Goal: Task Accomplishment & Management: Use online tool/utility

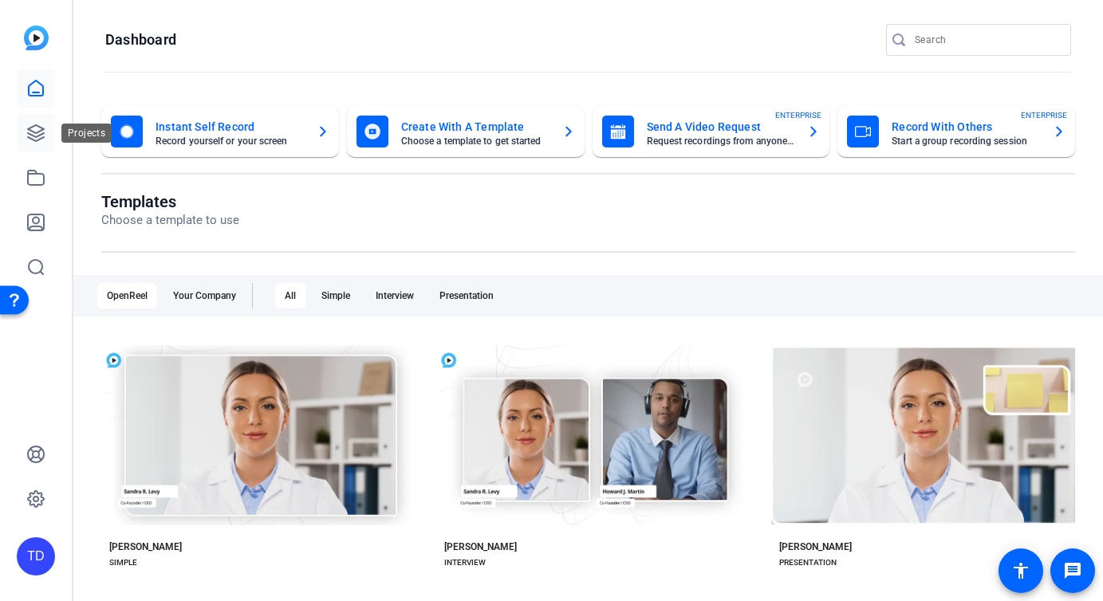
click at [40, 135] on icon at bounding box center [36, 133] width 16 height 16
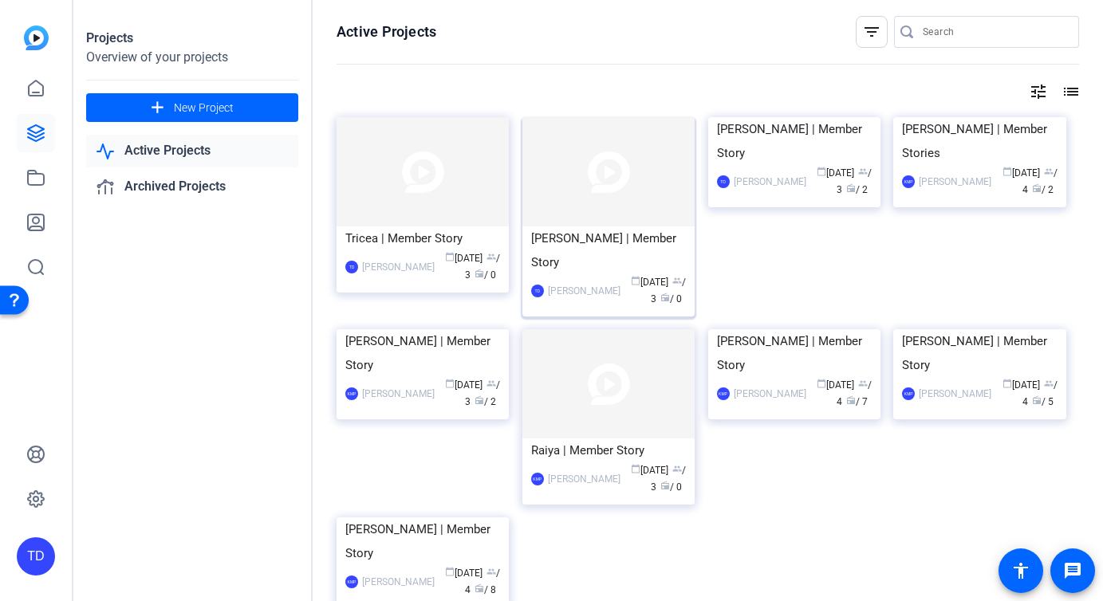
click at [620, 196] on img at bounding box center [608, 171] width 172 height 109
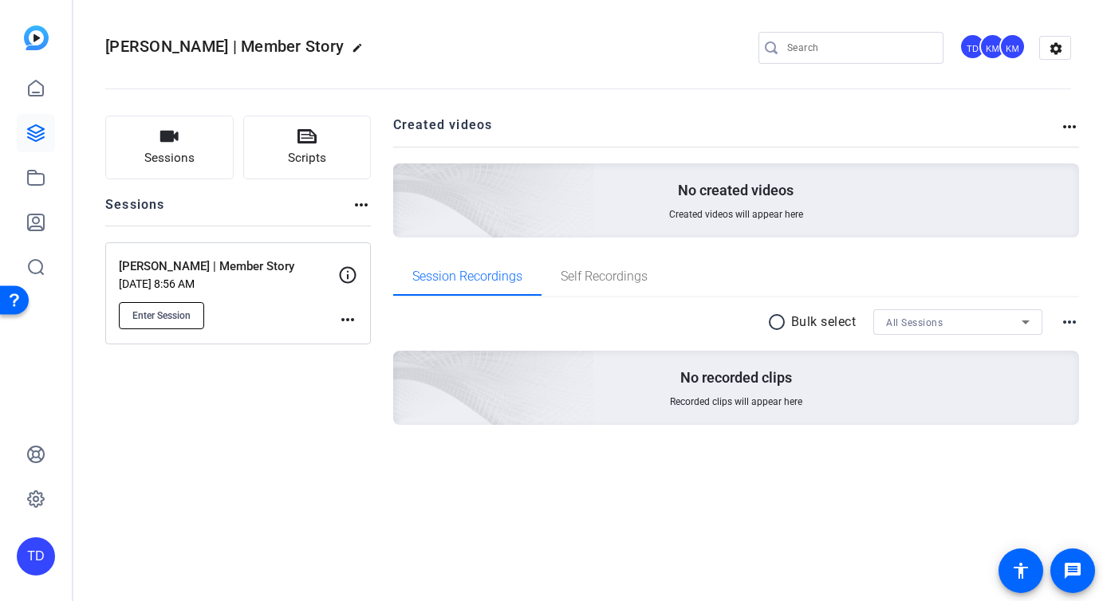
click at [170, 317] on span "Enter Session" at bounding box center [161, 315] width 58 height 13
click at [35, 139] on icon at bounding box center [35, 133] width 19 height 19
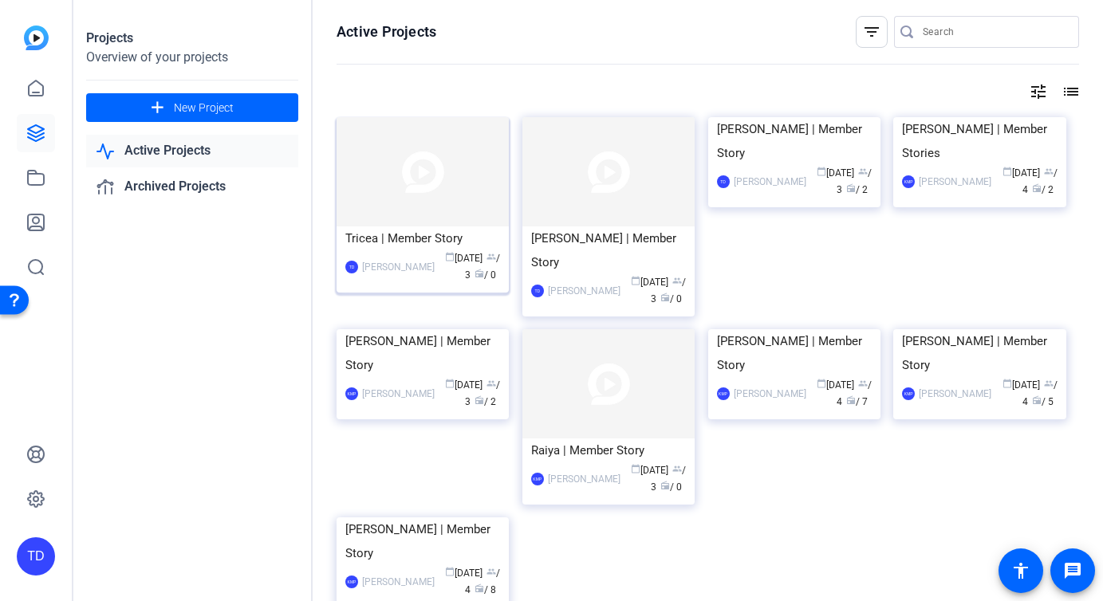
click at [454, 189] on img at bounding box center [423, 171] width 172 height 109
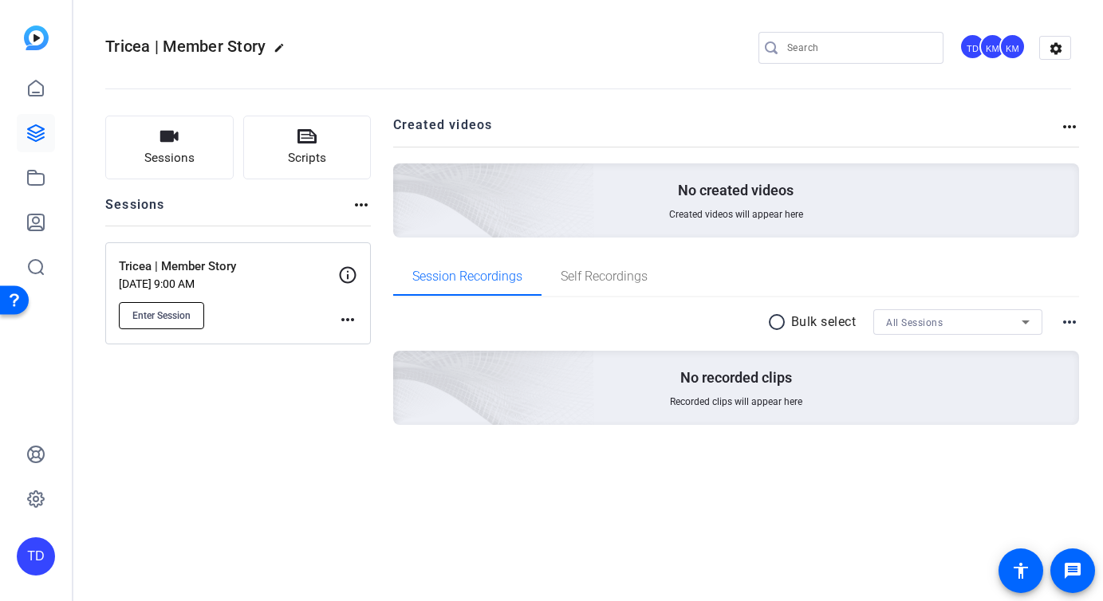
click at [176, 311] on span "Enter Session" at bounding box center [161, 315] width 58 height 13
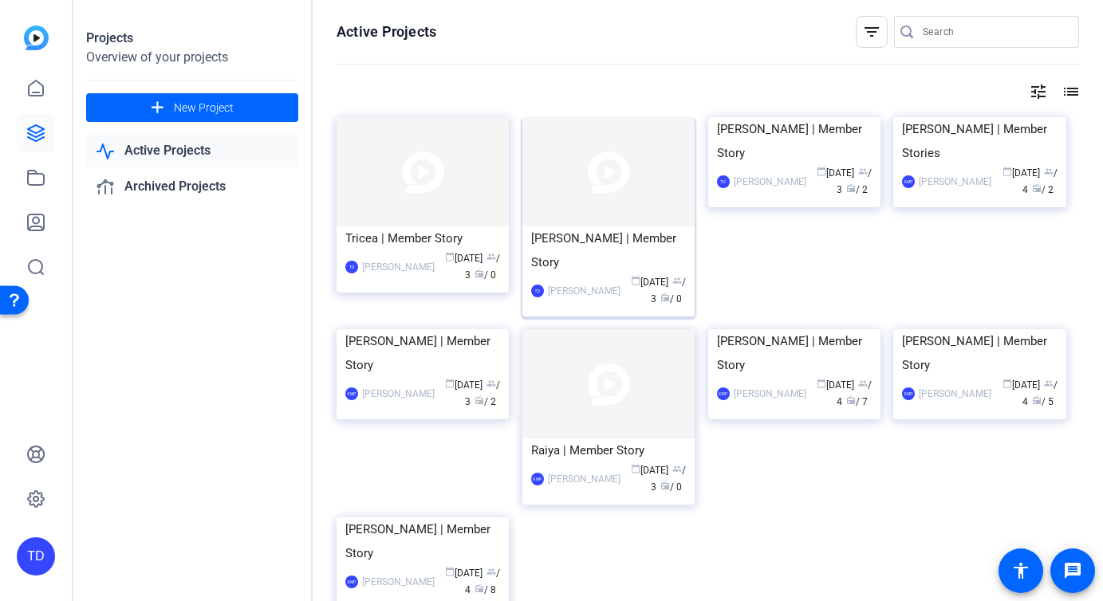
click at [623, 238] on div "Amanda | Member Story" at bounding box center [608, 251] width 155 height 48
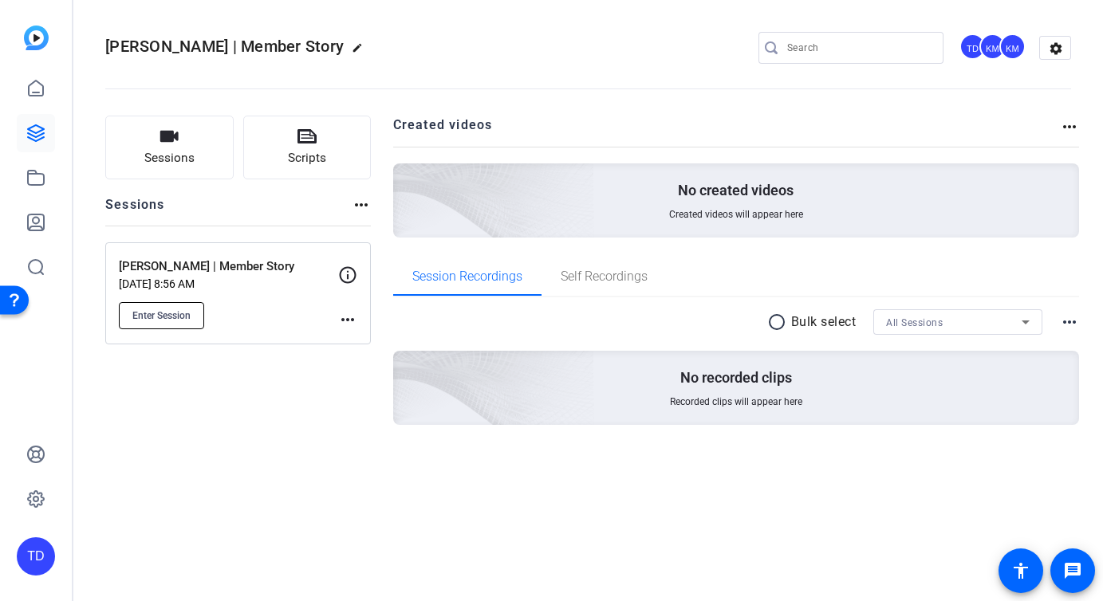
click at [152, 317] on span "Enter Session" at bounding box center [161, 315] width 58 height 13
click at [345, 317] on mat-icon "more_horiz" at bounding box center [347, 319] width 19 height 19
click at [146, 312] on div at bounding box center [551, 300] width 1103 height 601
click at [146, 312] on span "Enter Session" at bounding box center [161, 315] width 58 height 13
click at [339, 313] on mat-icon "more_horiz" at bounding box center [347, 319] width 19 height 19
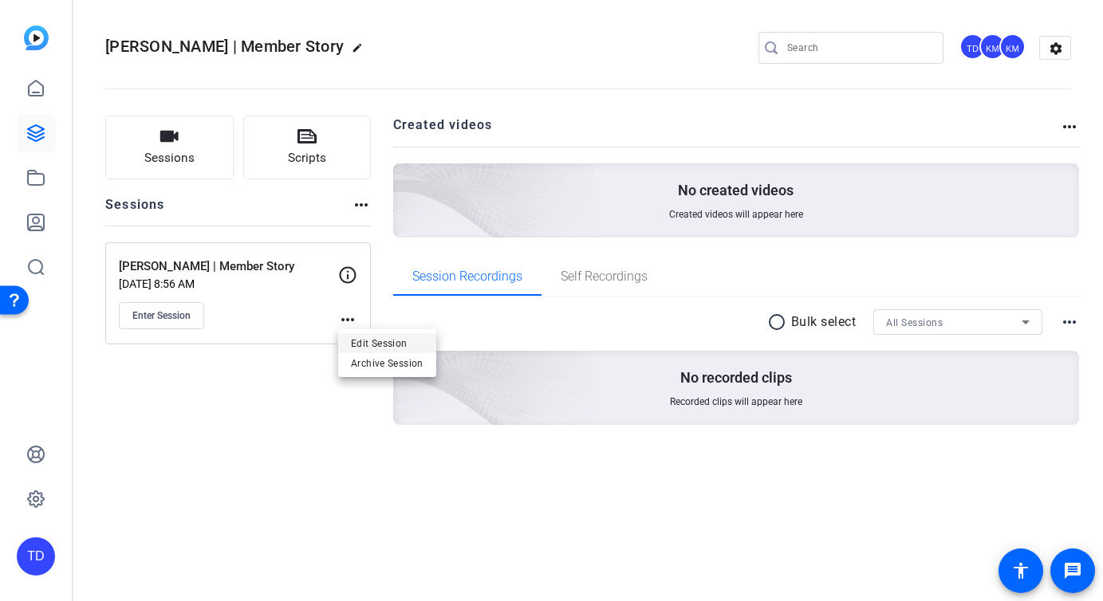
click at [367, 336] on span "Edit Session" at bounding box center [387, 342] width 73 height 19
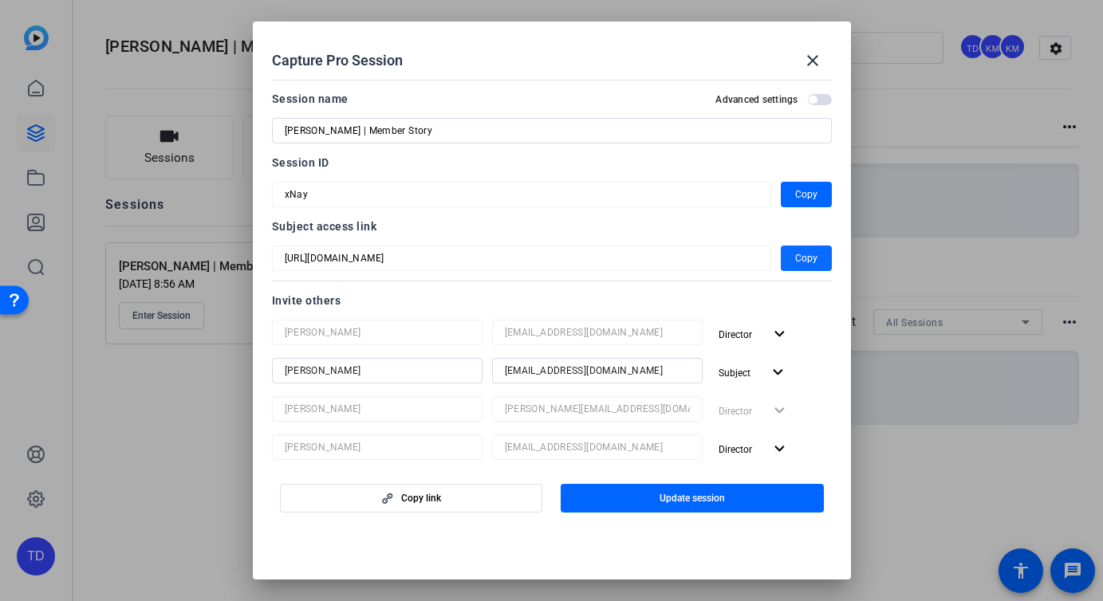
click at [805, 260] on span "Copy" at bounding box center [806, 258] width 22 height 19
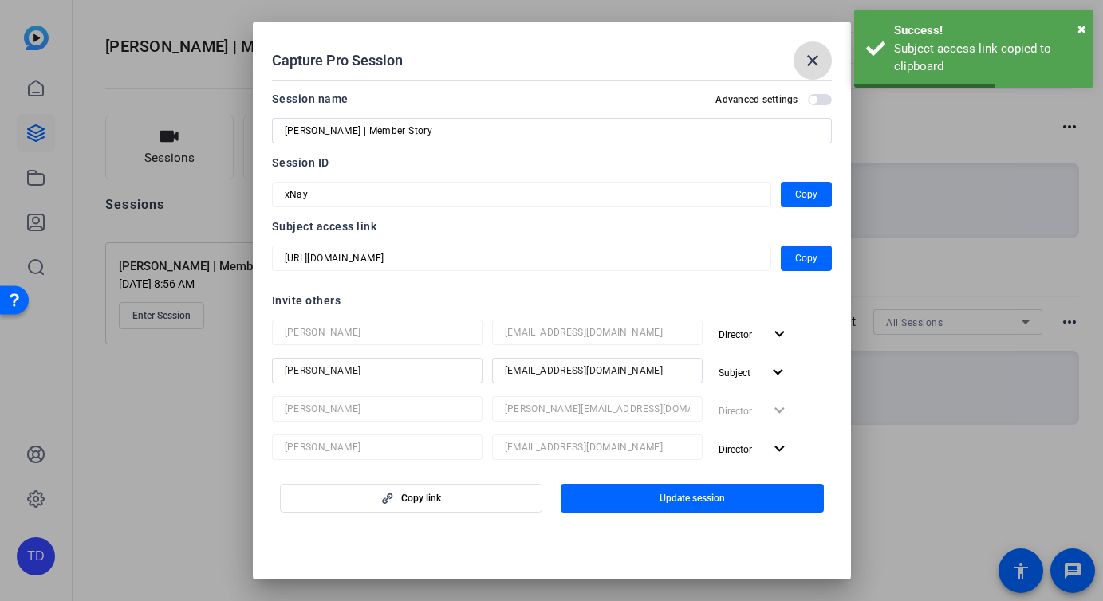
click at [813, 63] on mat-icon "close" at bounding box center [812, 60] width 19 height 19
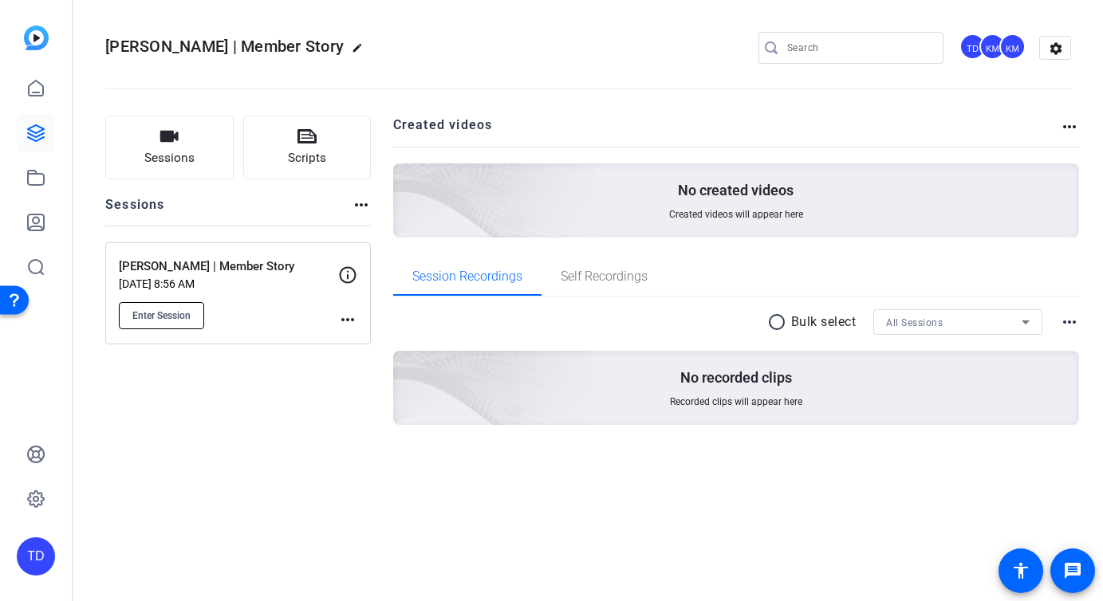
click at [143, 317] on span "Enter Session" at bounding box center [161, 315] width 58 height 13
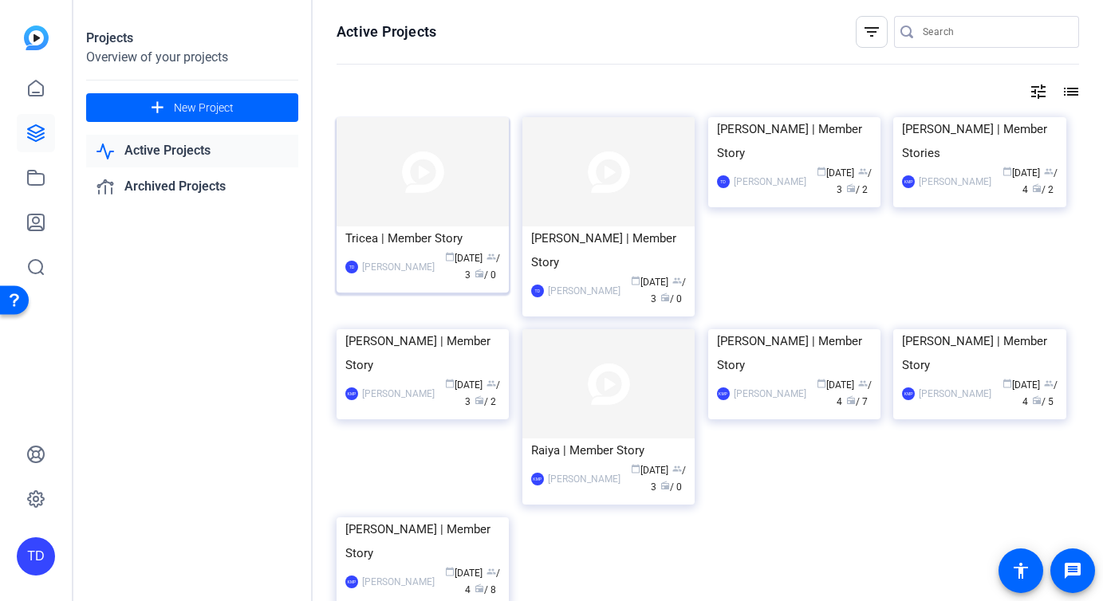
click at [442, 167] on img at bounding box center [423, 171] width 172 height 109
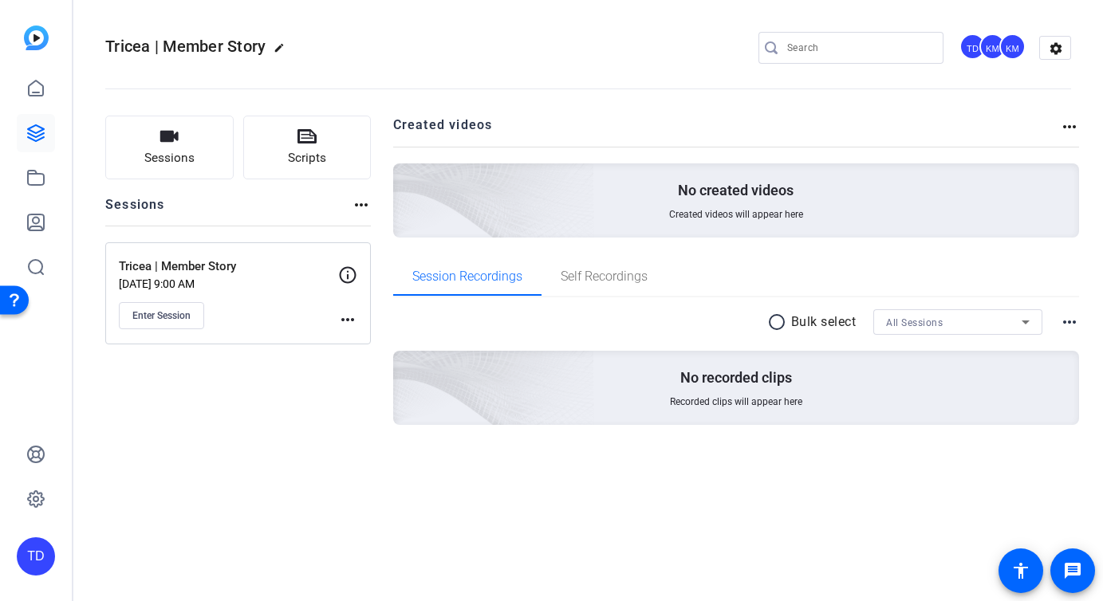
click at [348, 319] on mat-icon "more_horiz" at bounding box center [347, 319] width 19 height 19
click at [376, 349] on span "Edit Session" at bounding box center [387, 342] width 73 height 19
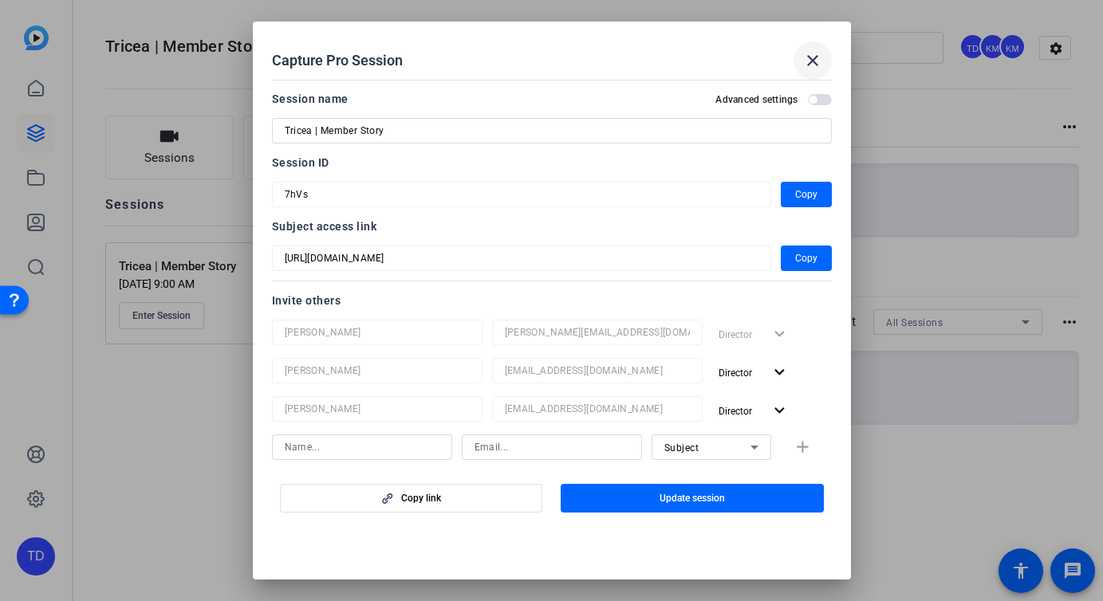
click at [816, 61] on mat-icon "close" at bounding box center [812, 60] width 19 height 19
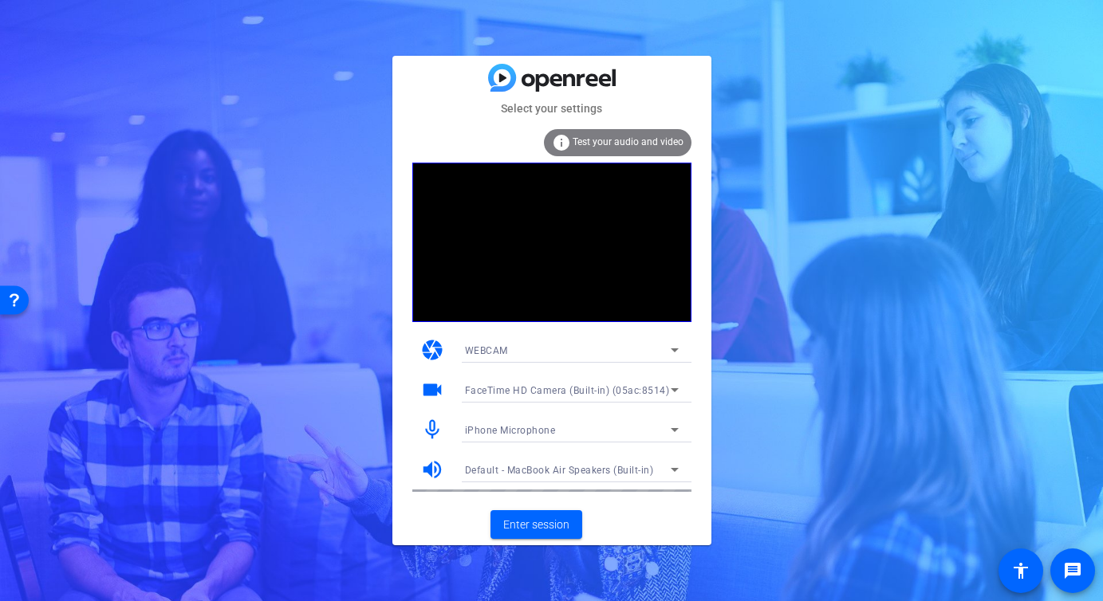
click at [601, 435] on div "iPhone Microphone" at bounding box center [568, 430] width 206 height 20
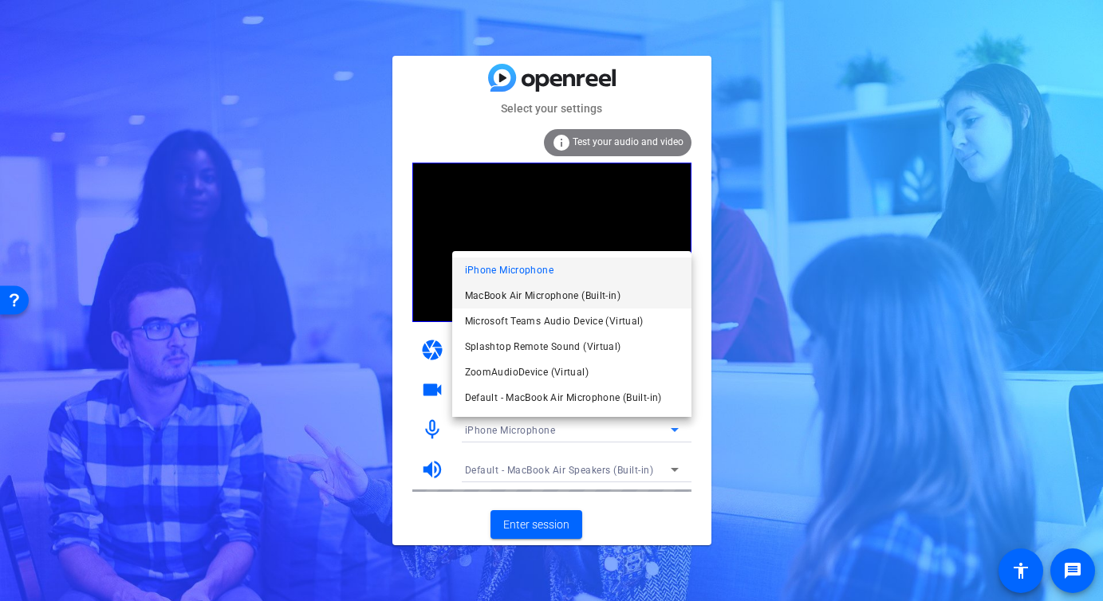
click at [589, 293] on span "MacBook Air Microphone (Built-in)" at bounding box center [543, 295] width 156 height 19
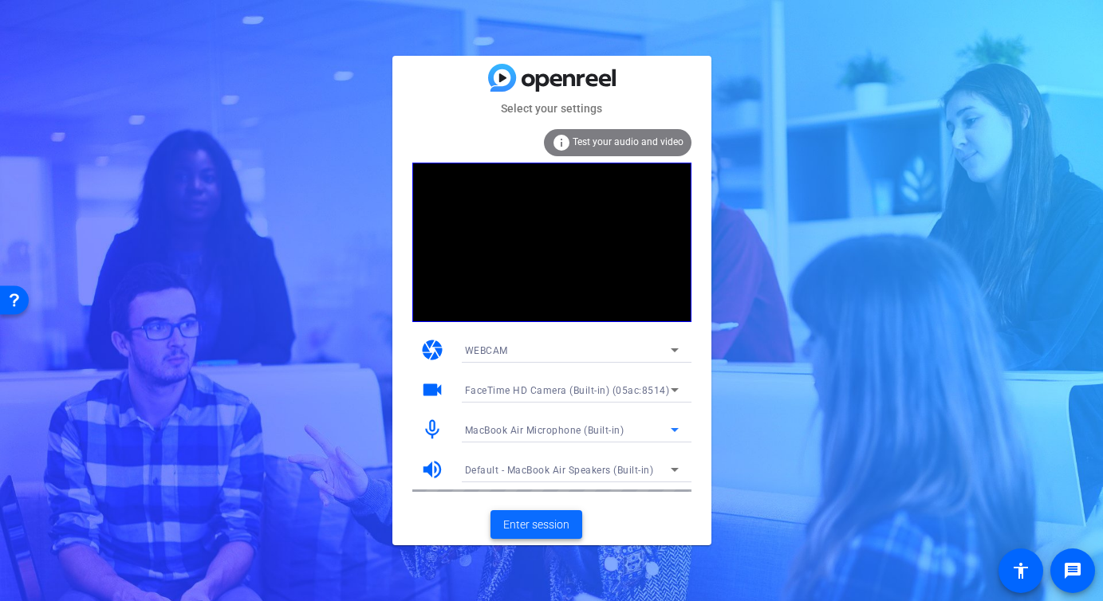
click at [541, 526] on span "Enter session" at bounding box center [536, 525] width 66 height 17
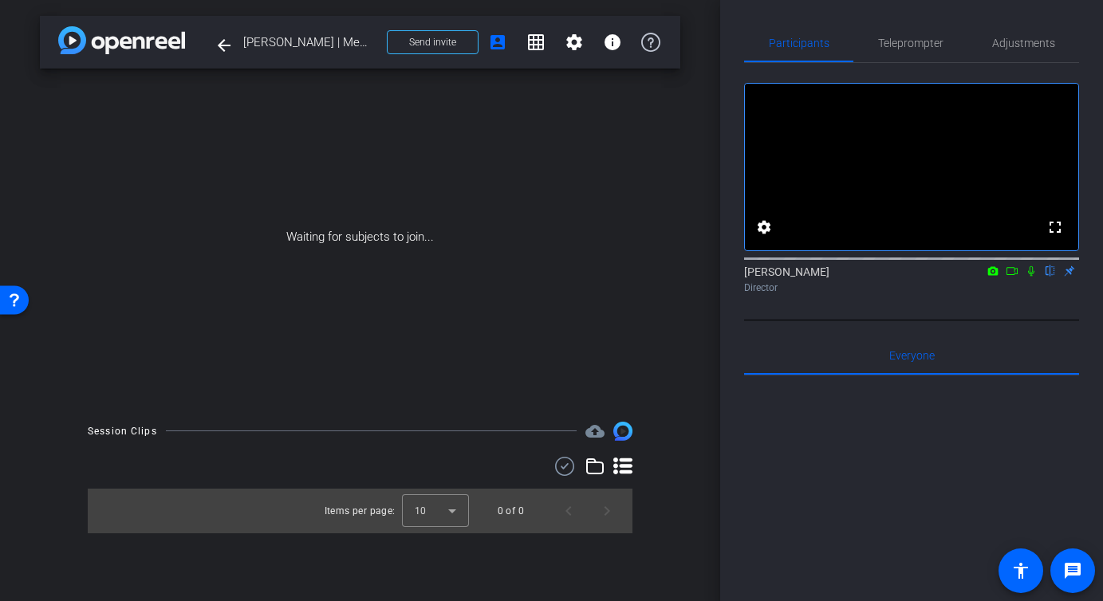
click at [1031, 277] on icon at bounding box center [1031, 271] width 13 height 11
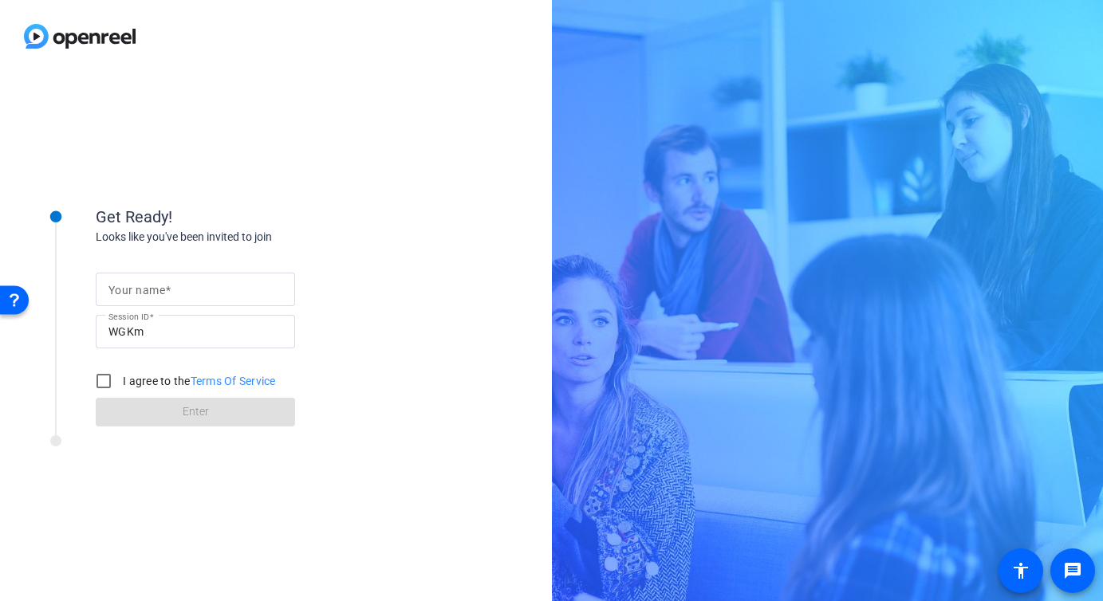
click at [163, 294] on mat-label "Your name" at bounding box center [136, 290] width 57 height 13
click at [163, 294] on input "Your name" at bounding box center [195, 289] width 174 height 19
type input "trevor"
click at [100, 388] on input "I agree to the Terms Of Service" at bounding box center [104, 381] width 32 height 32
checkbox input "true"
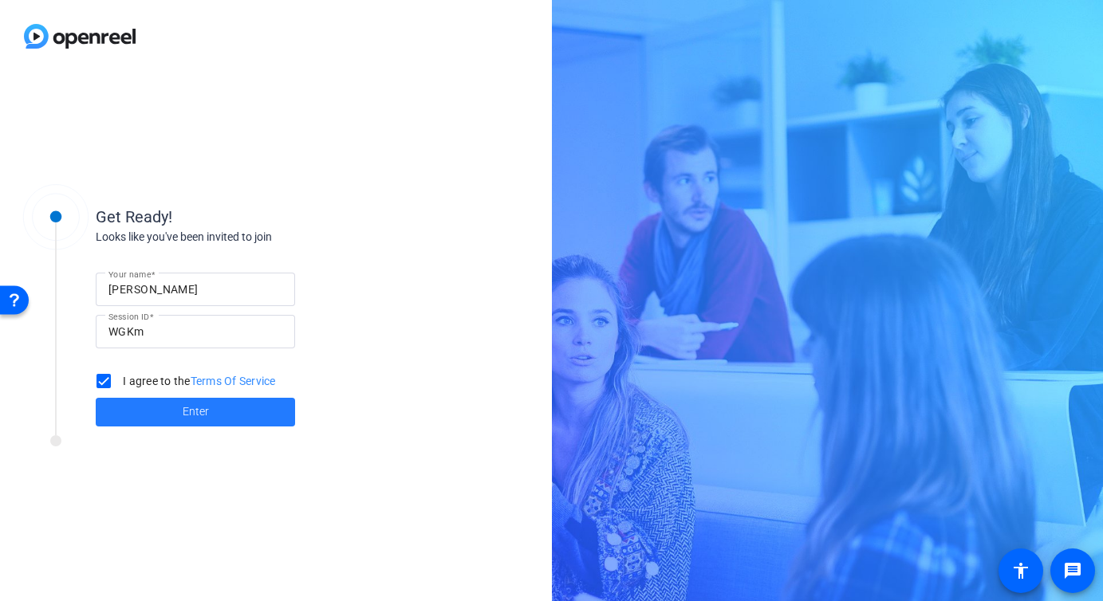
click at [185, 409] on span "Enter" at bounding box center [196, 412] width 26 height 17
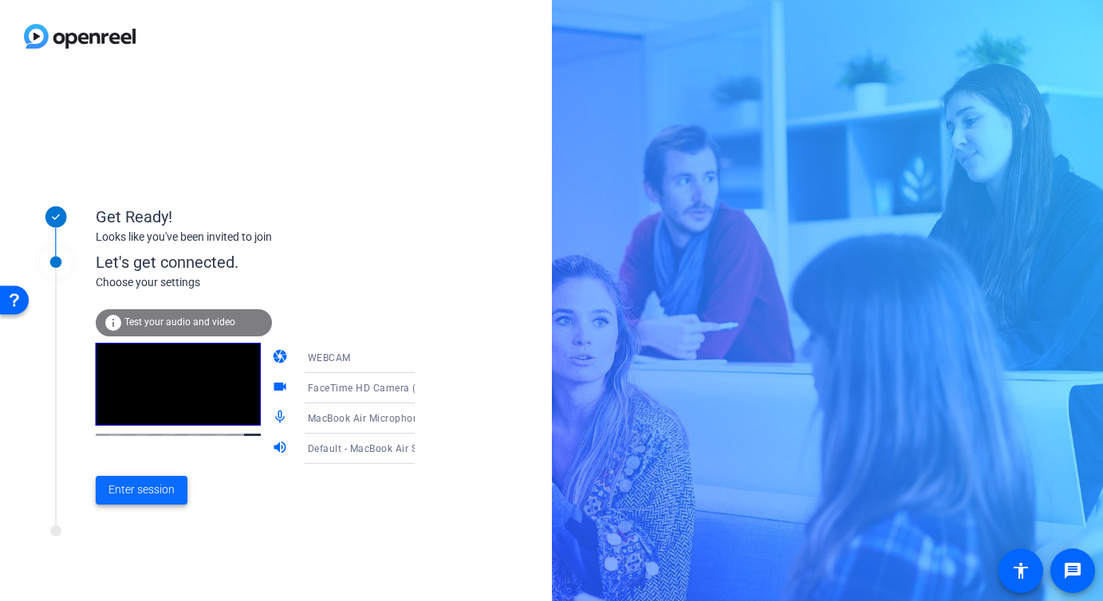
click at [135, 494] on span "Enter session" at bounding box center [141, 490] width 66 height 17
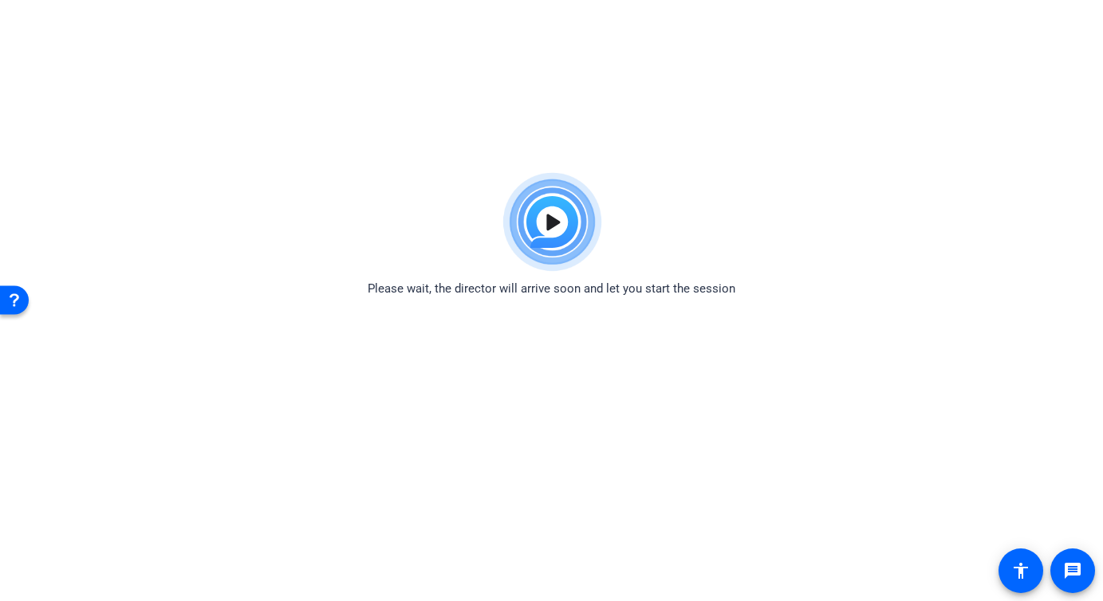
click at [552, 229] on img at bounding box center [551, 222] width 117 height 115
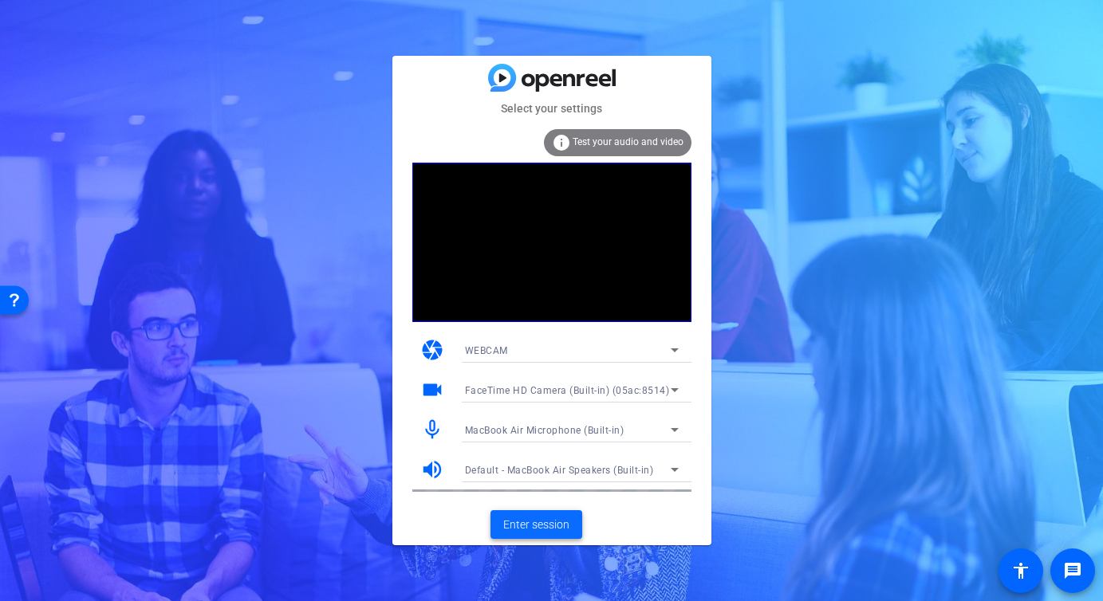
click at [538, 518] on span "Enter session" at bounding box center [536, 525] width 66 height 17
click at [550, 521] on span "Enter session" at bounding box center [536, 525] width 66 height 17
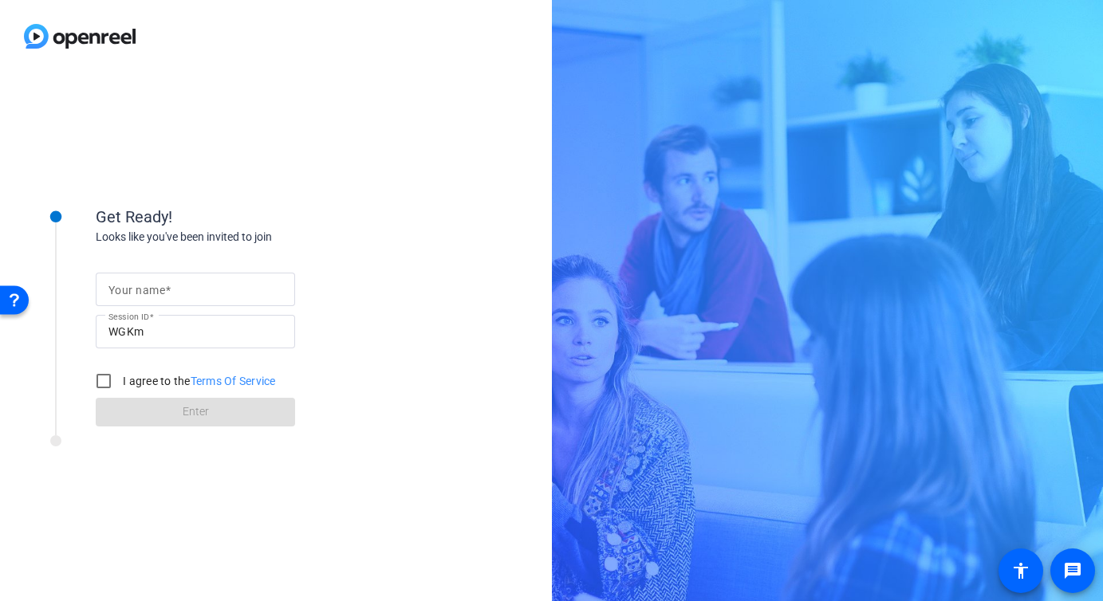
click at [175, 277] on div at bounding box center [195, 290] width 174 height 34
type input "[PERSON_NAME]"
click at [151, 325] on input "WGKm" at bounding box center [195, 331] width 174 height 19
click at [302, 172] on div "Get Ready! Looks like you've been invited to join Your name [PERSON_NAME] Sessi…" at bounding box center [276, 337] width 552 height 529
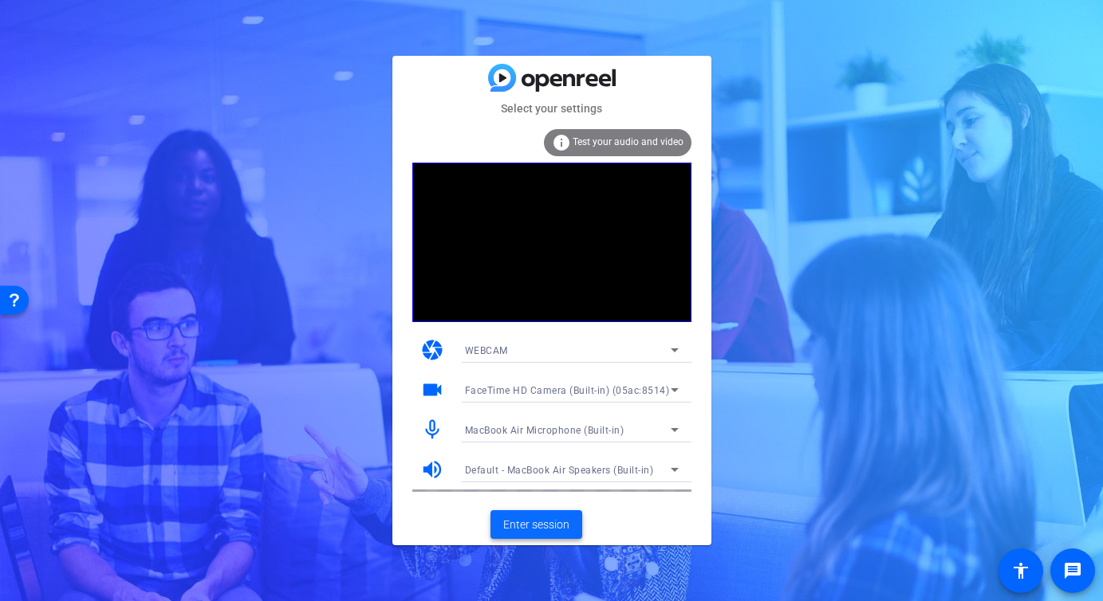
click at [533, 527] on span "Enter session" at bounding box center [536, 525] width 66 height 17
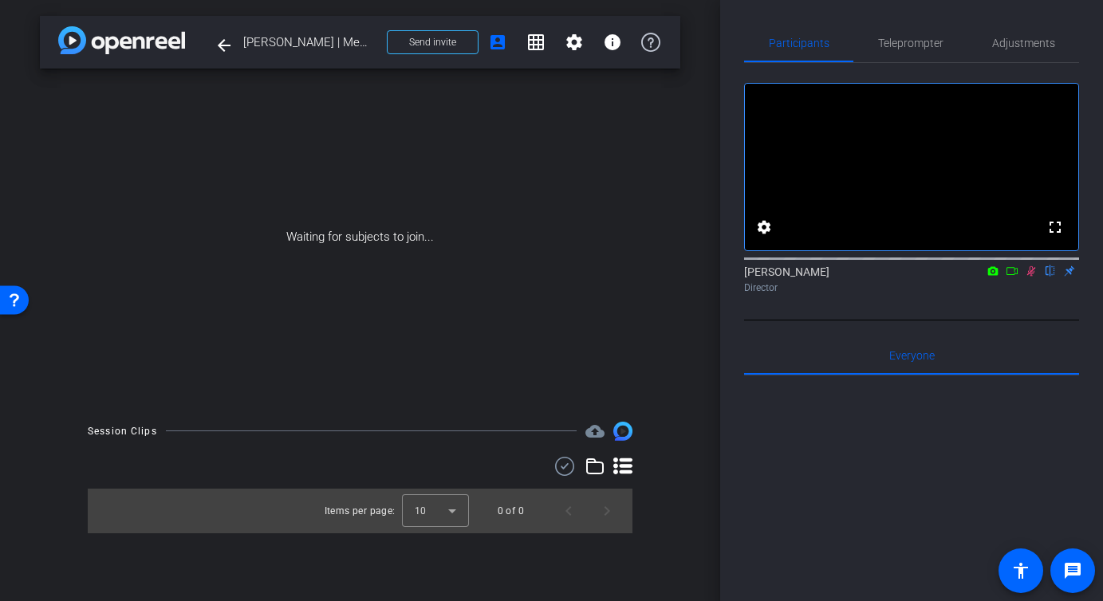
click at [700, 356] on div "arrow_back [PERSON_NAME] | Member Story Back to project Send invite account_box…" at bounding box center [360, 300] width 720 height 601
